Goal: Information Seeking & Learning: Learn about a topic

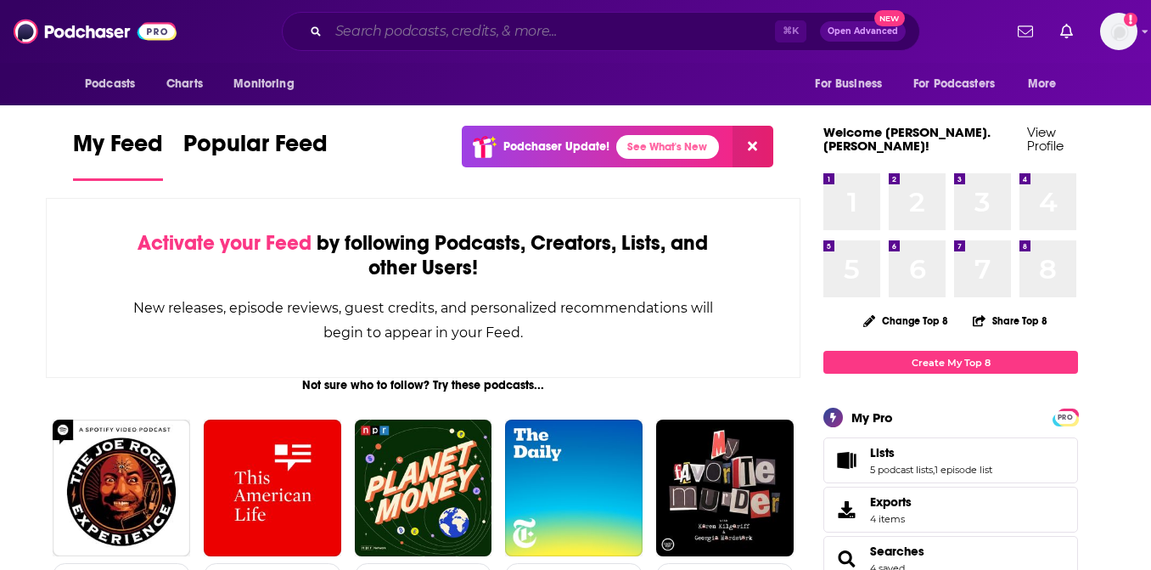
click at [422, 36] on input "Search podcasts, credits, & more..." at bounding box center [552, 31] width 447 height 27
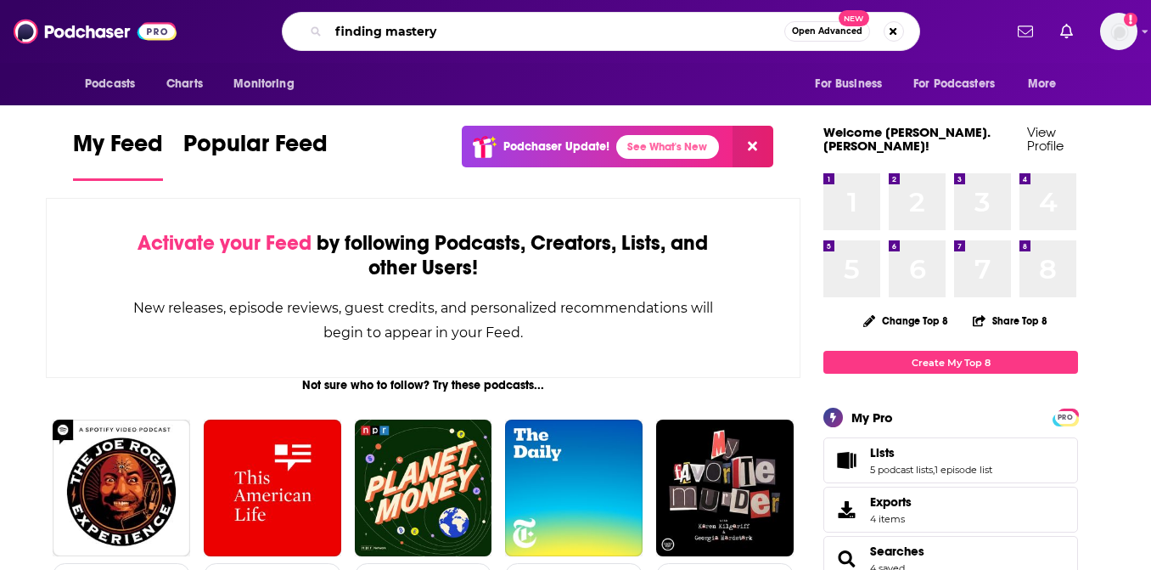
type input "finding mastery"
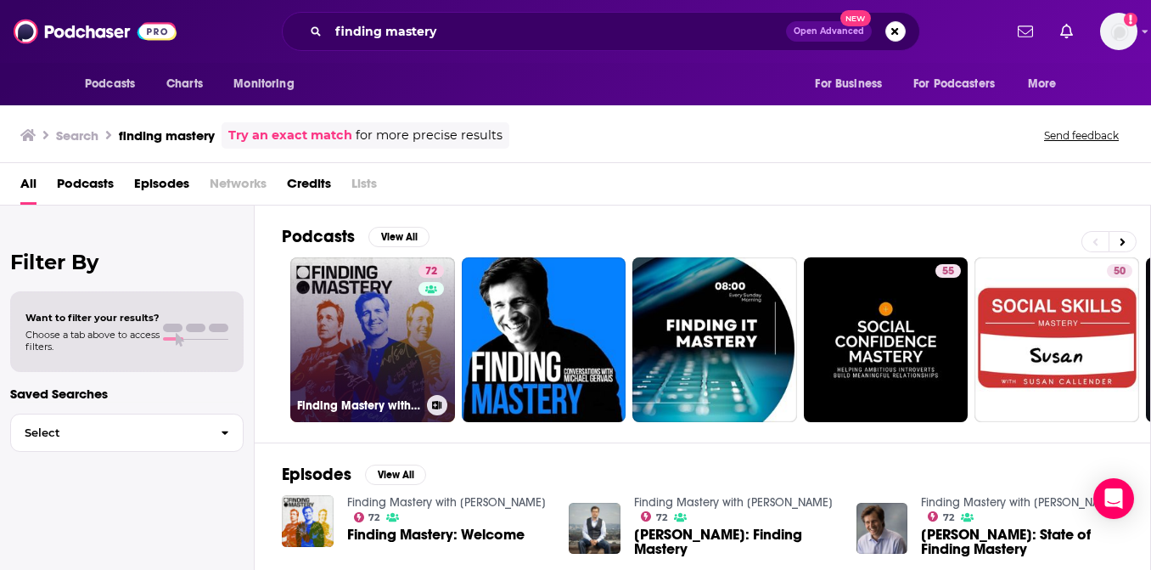
click at [380, 328] on link "72 Finding Mastery with [PERSON_NAME]" at bounding box center [372, 339] width 165 height 165
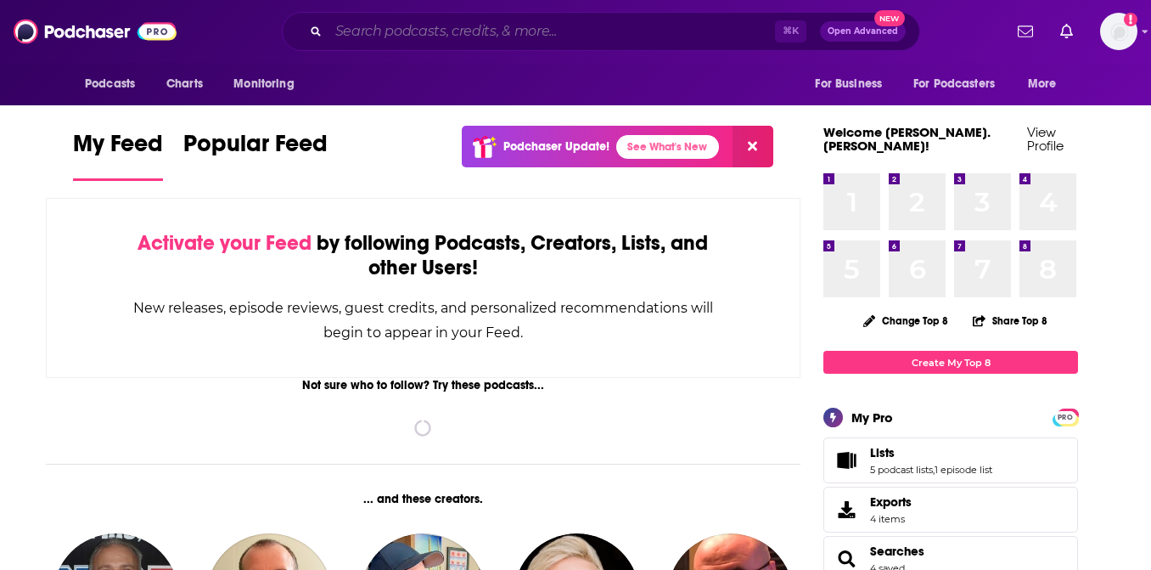
click at [525, 22] on input "Search podcasts, credits, & more..." at bounding box center [552, 31] width 447 height 27
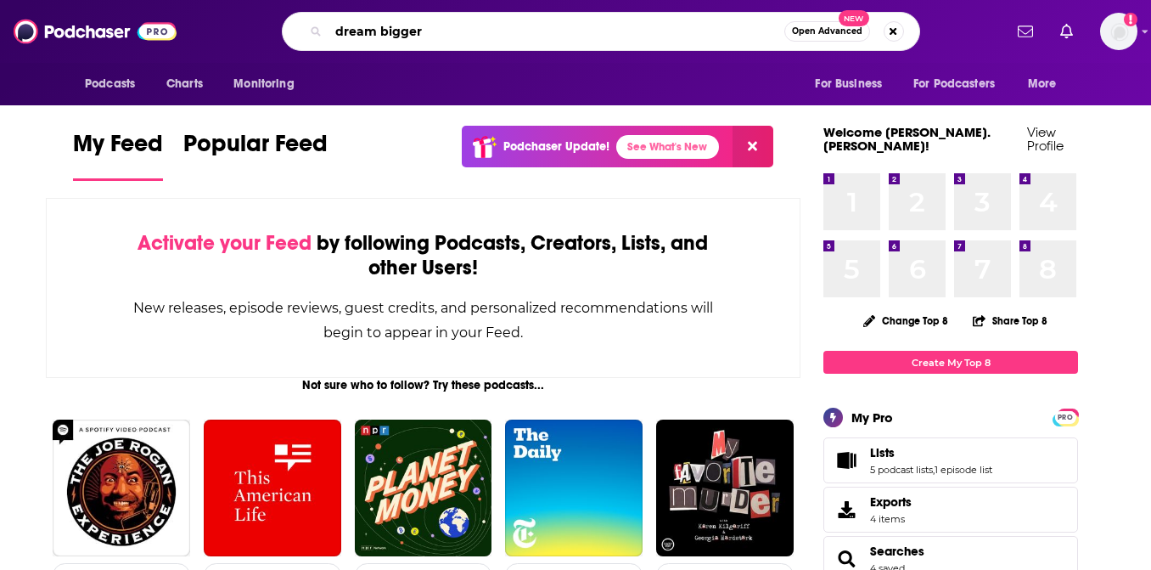
type input "dream bigger"
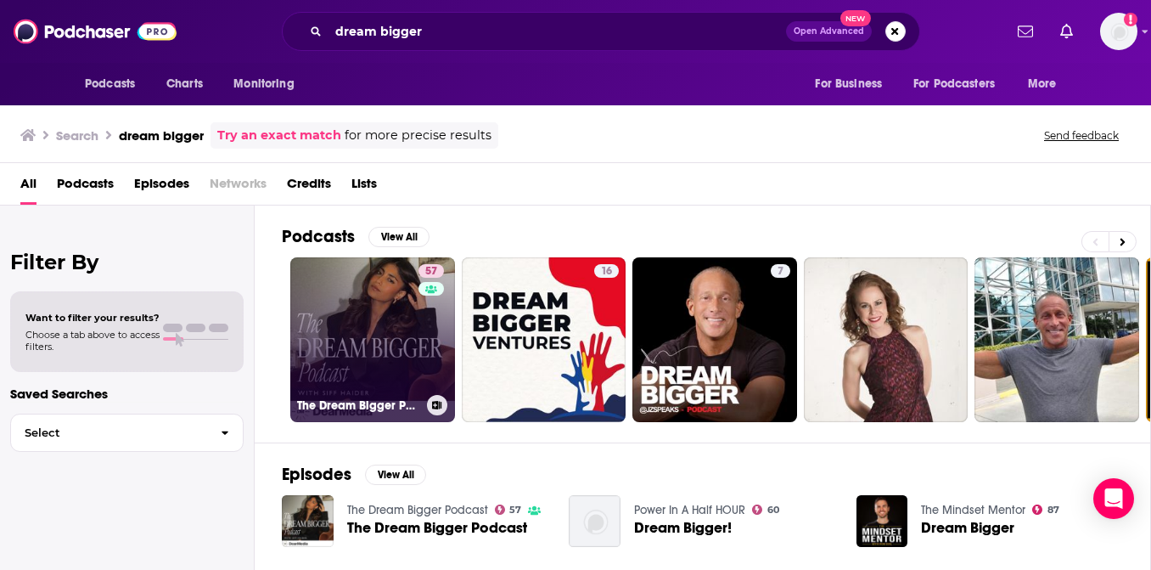
click at [370, 313] on link "57 The Dream Bigger Podcast" at bounding box center [372, 339] width 165 height 165
